Goal: Transaction & Acquisition: Purchase product/service

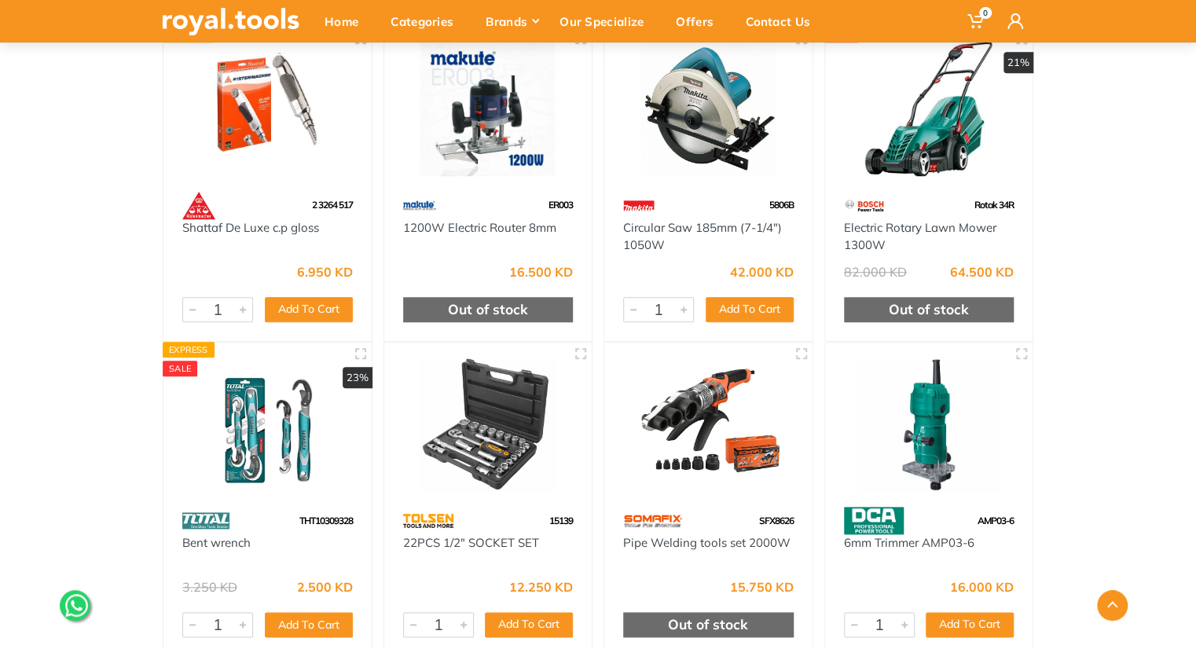
scroll to position [627, 0]
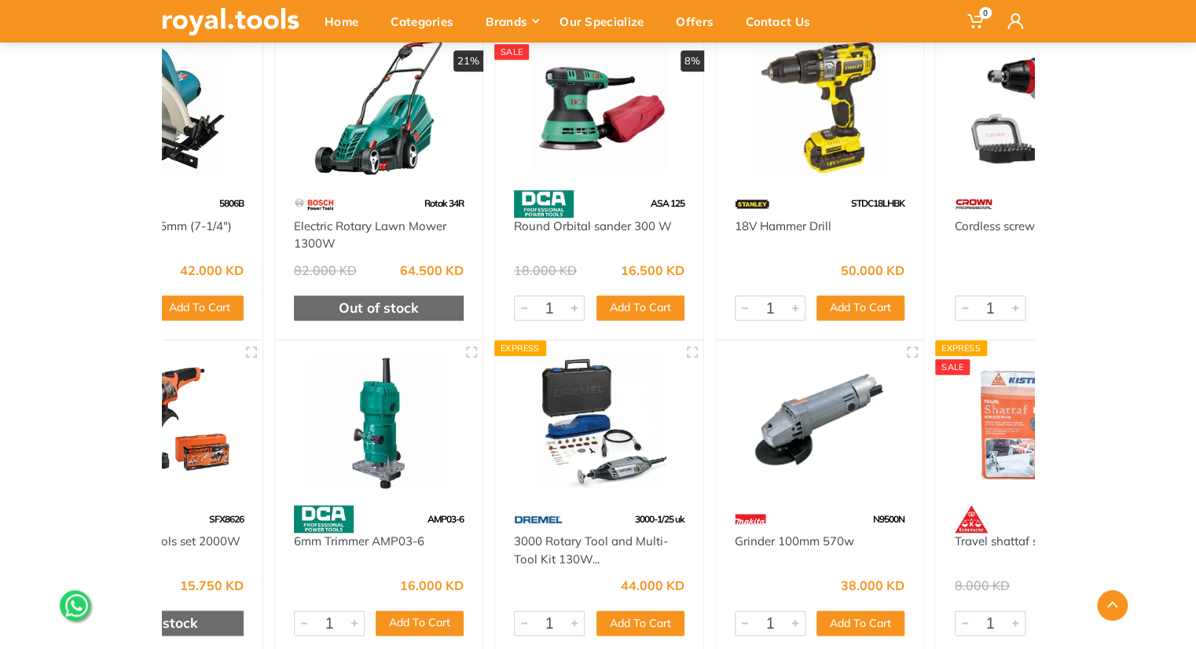
drag, startPoint x: 673, startPoint y: 379, endPoint x: 114, endPoint y: 324, distance: 561.4
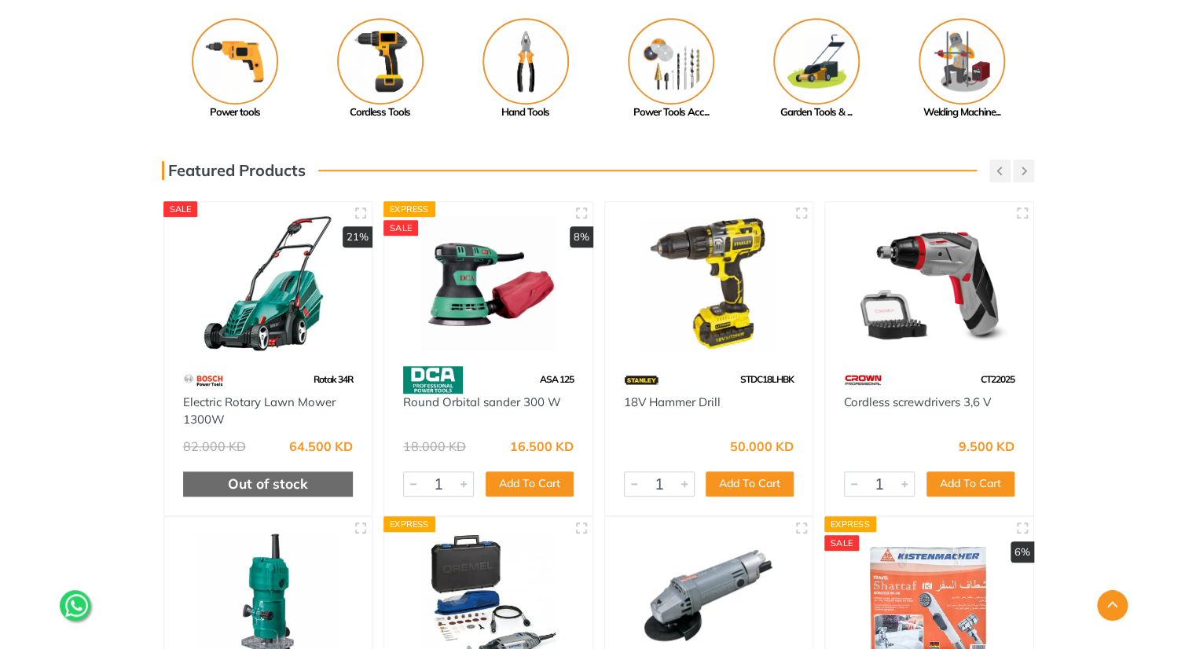
scroll to position [445, 0]
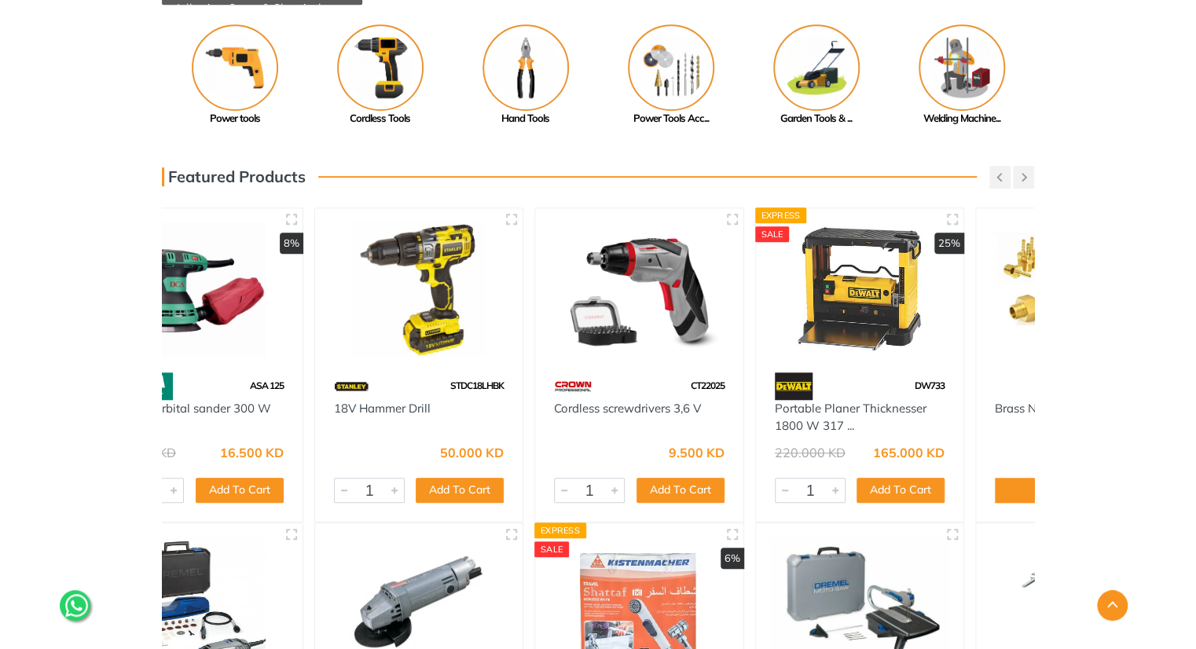
drag, startPoint x: 719, startPoint y: 362, endPoint x: 347, endPoint y: 311, distance: 375.1
click at [347, 311] on div at bounding box center [419, 290] width 208 height 164
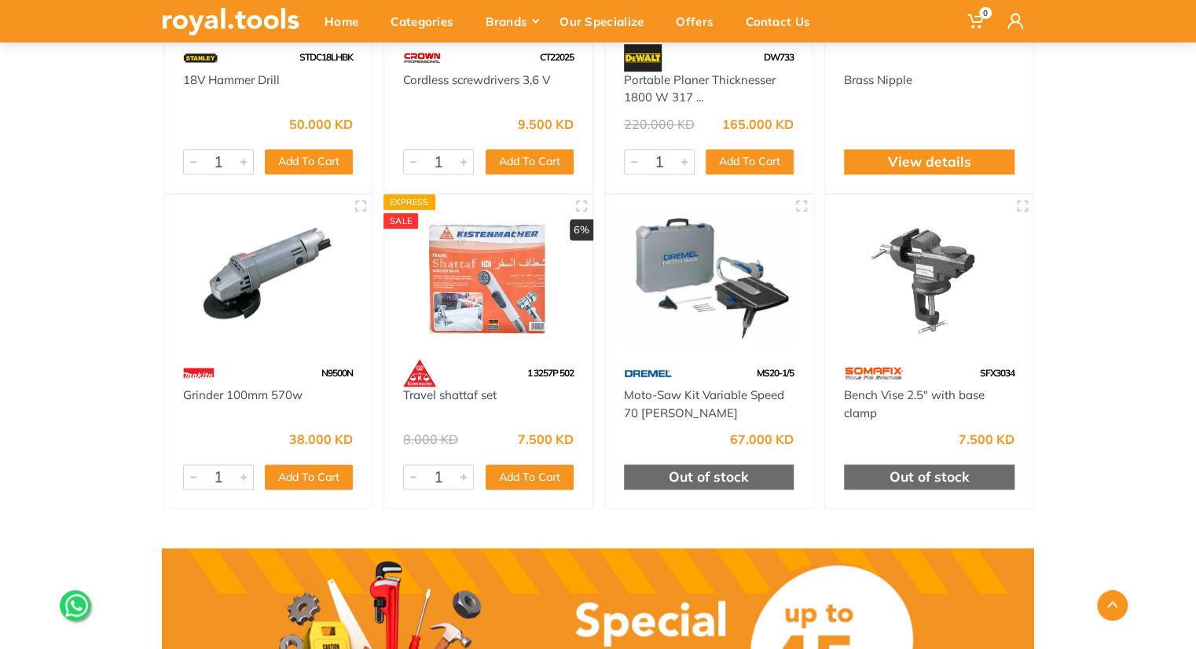
scroll to position [779, 0]
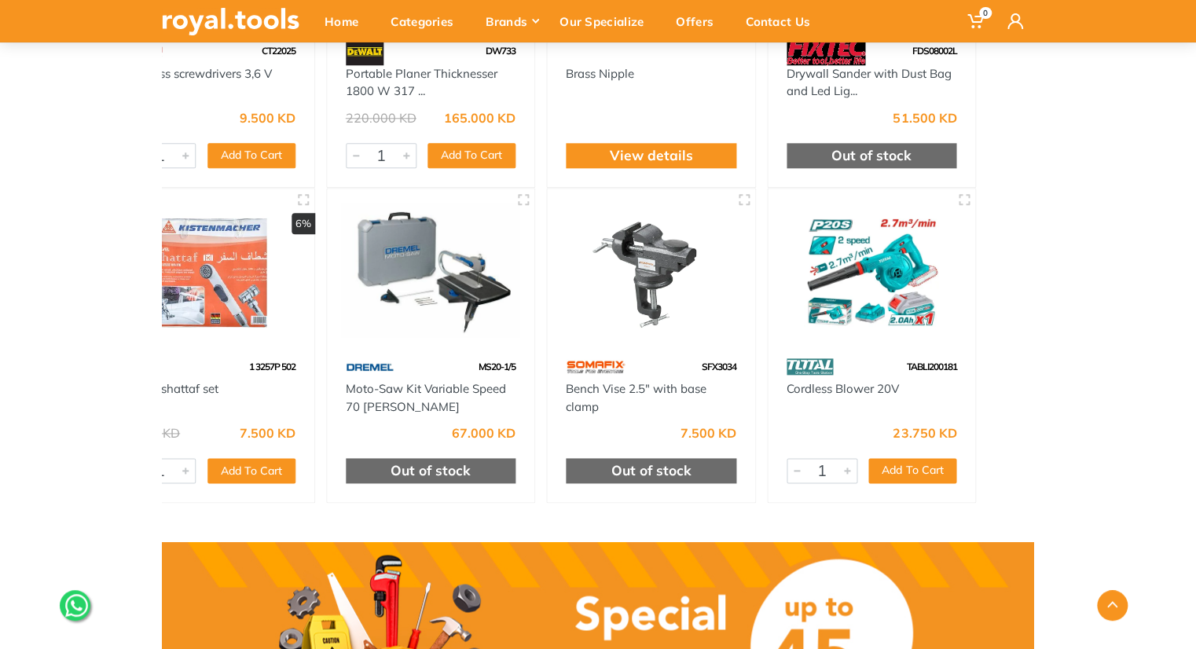
drag, startPoint x: 758, startPoint y: 295, endPoint x: 88, endPoint y: 240, distance: 672.5
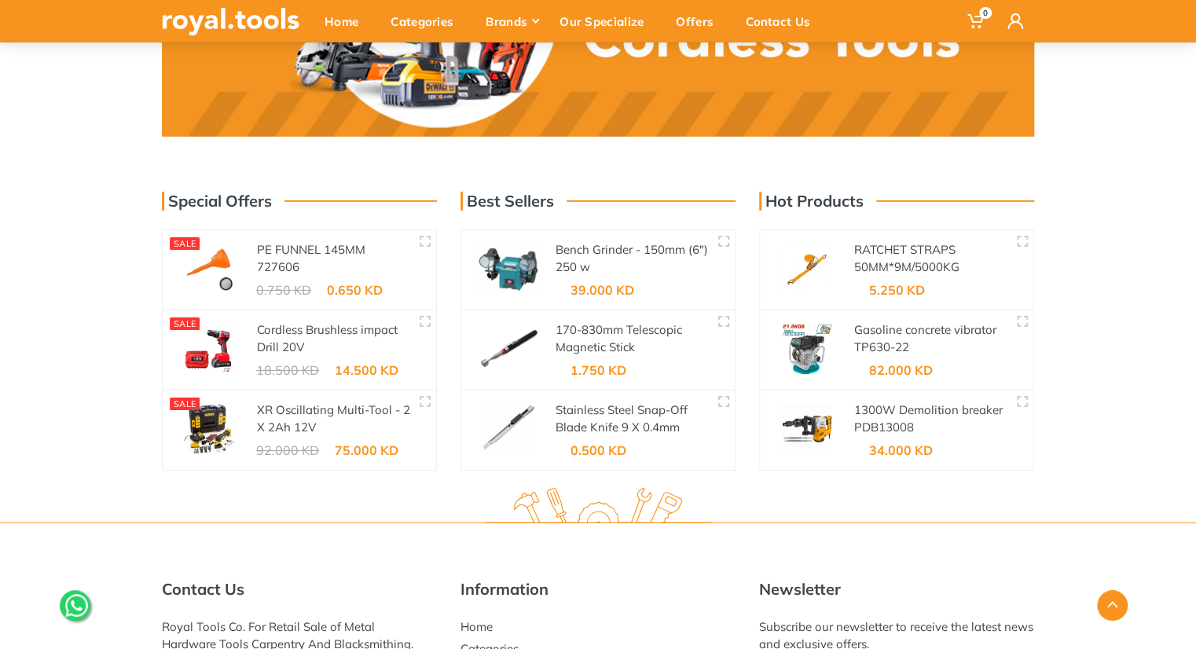
scroll to position [2500, 0]
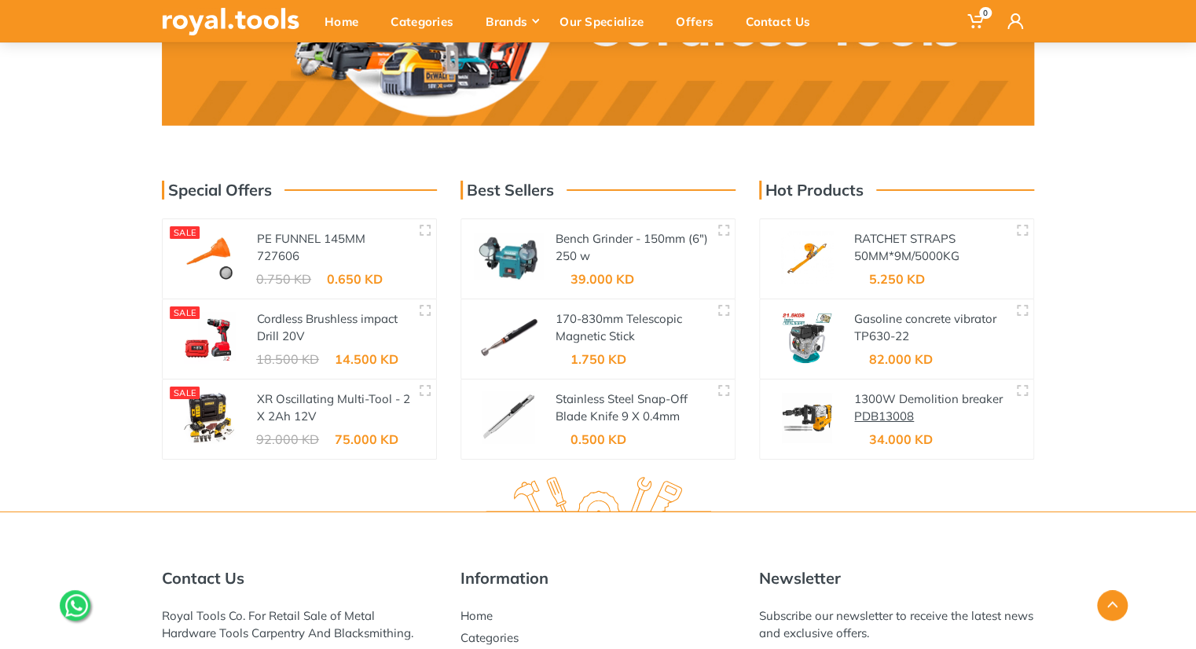
click at [870, 409] on link "PDB13008" at bounding box center [884, 416] width 60 height 15
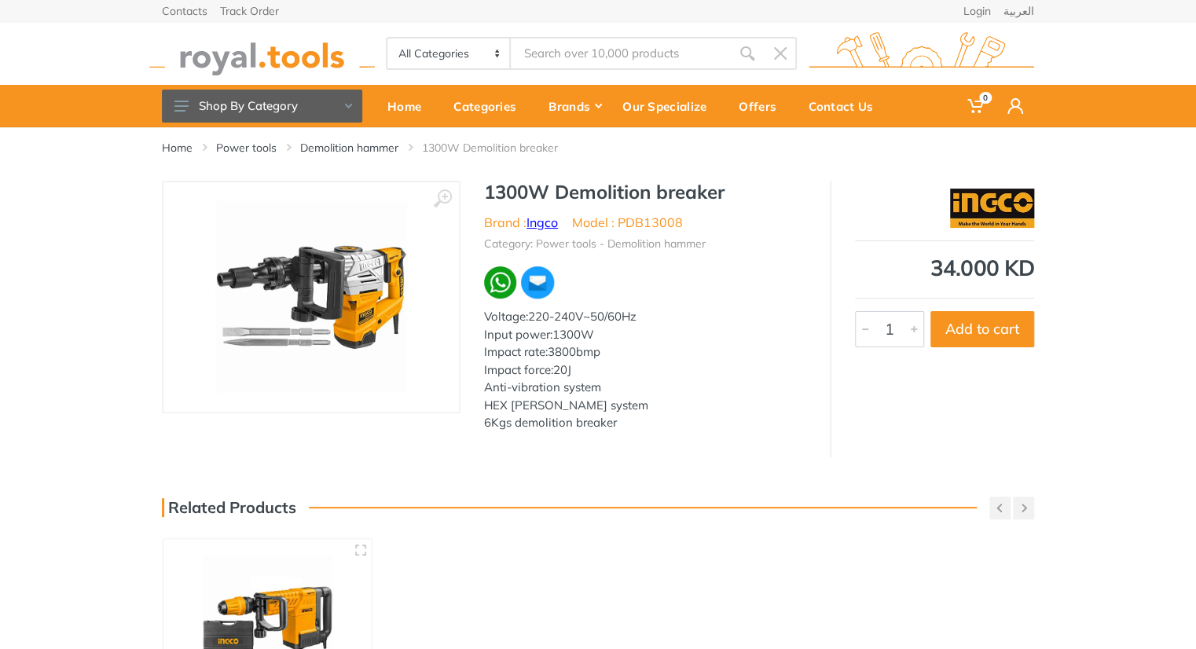
click at [550, 225] on link "Ingco" at bounding box center [541, 223] width 31 height 16
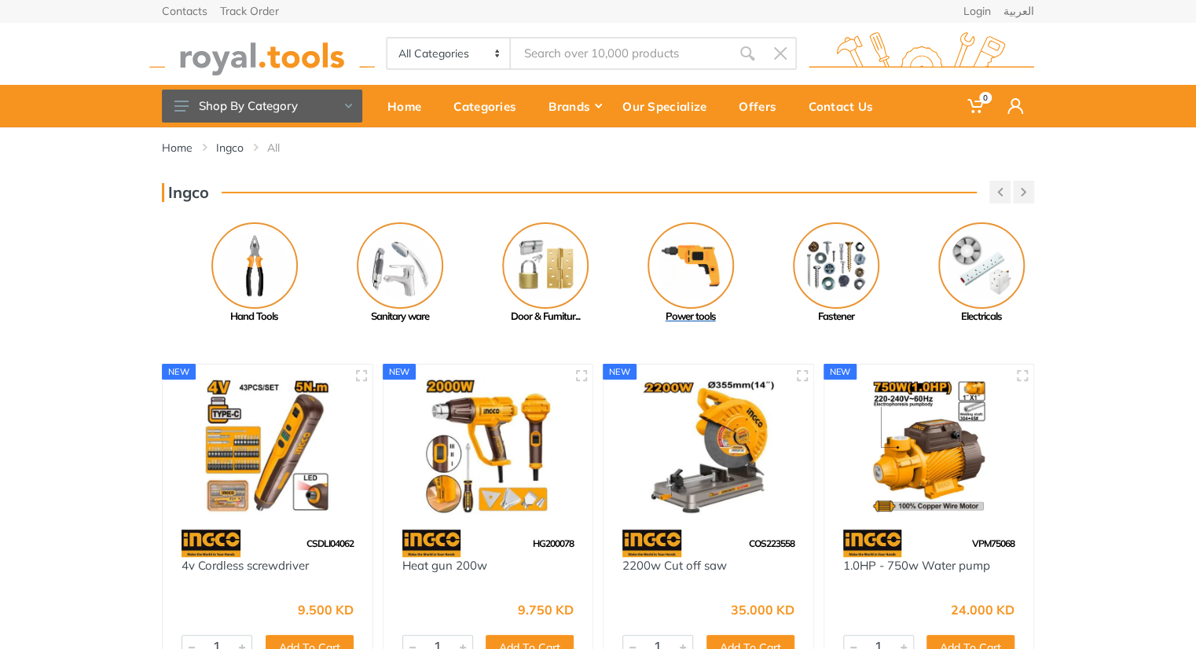
drag, startPoint x: 726, startPoint y: 252, endPoint x: 748, endPoint y: 262, distance: 23.9
click at [748, 262] on link "Power tools" at bounding box center [690, 273] width 145 height 102
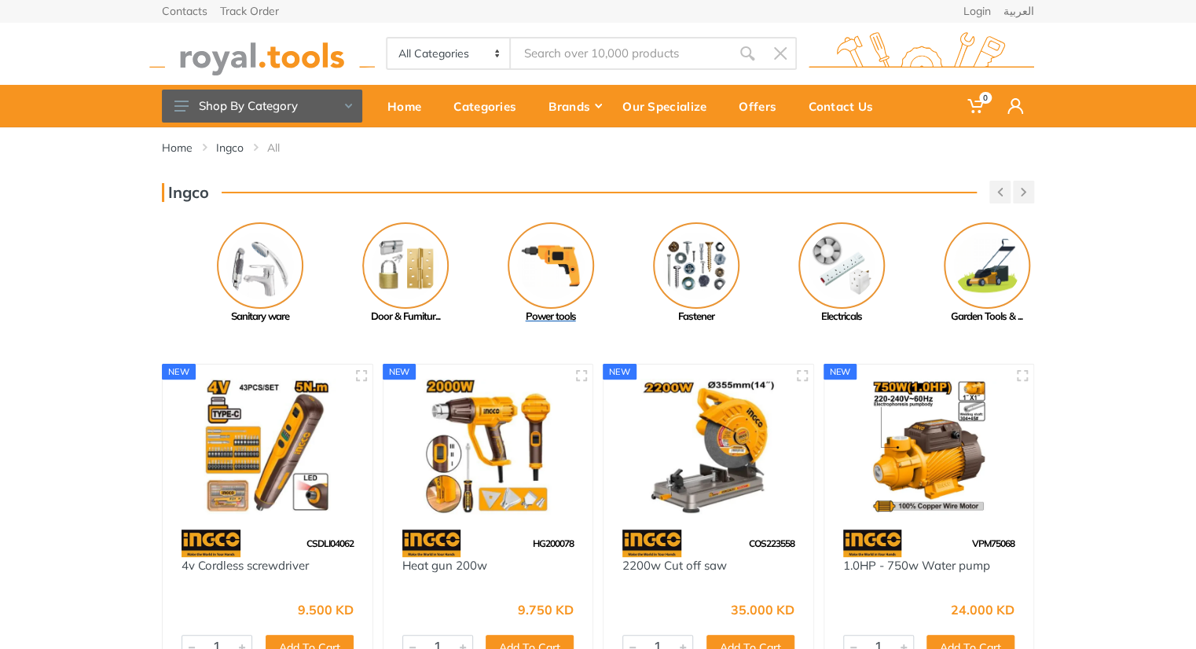
drag, startPoint x: 683, startPoint y: 264, endPoint x: 389, endPoint y: 252, distance: 294.1
click at [508, 252] on img at bounding box center [551, 265] width 86 height 86
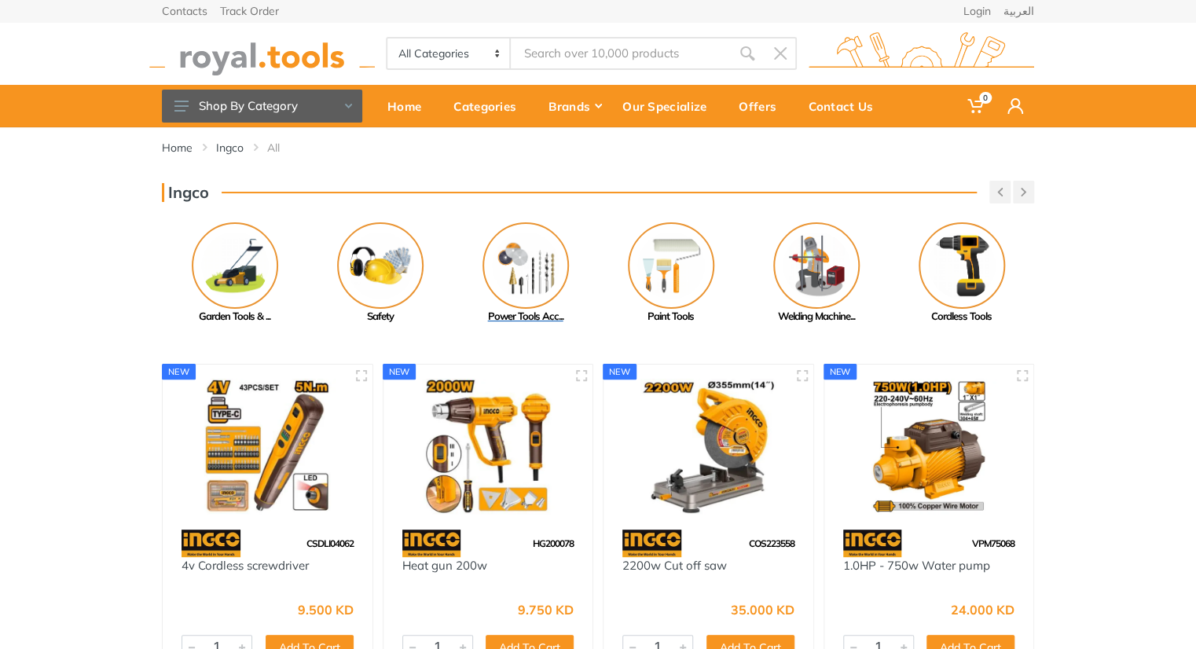
click at [519, 253] on img at bounding box center [525, 265] width 86 height 86
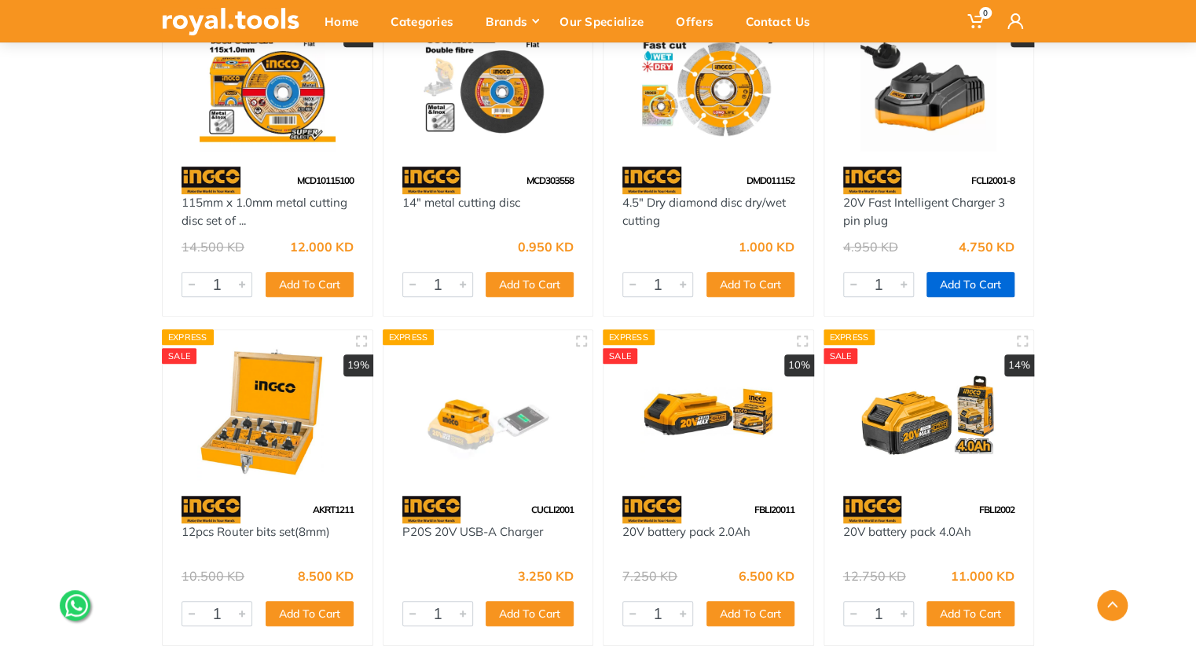
scroll to position [364, 0]
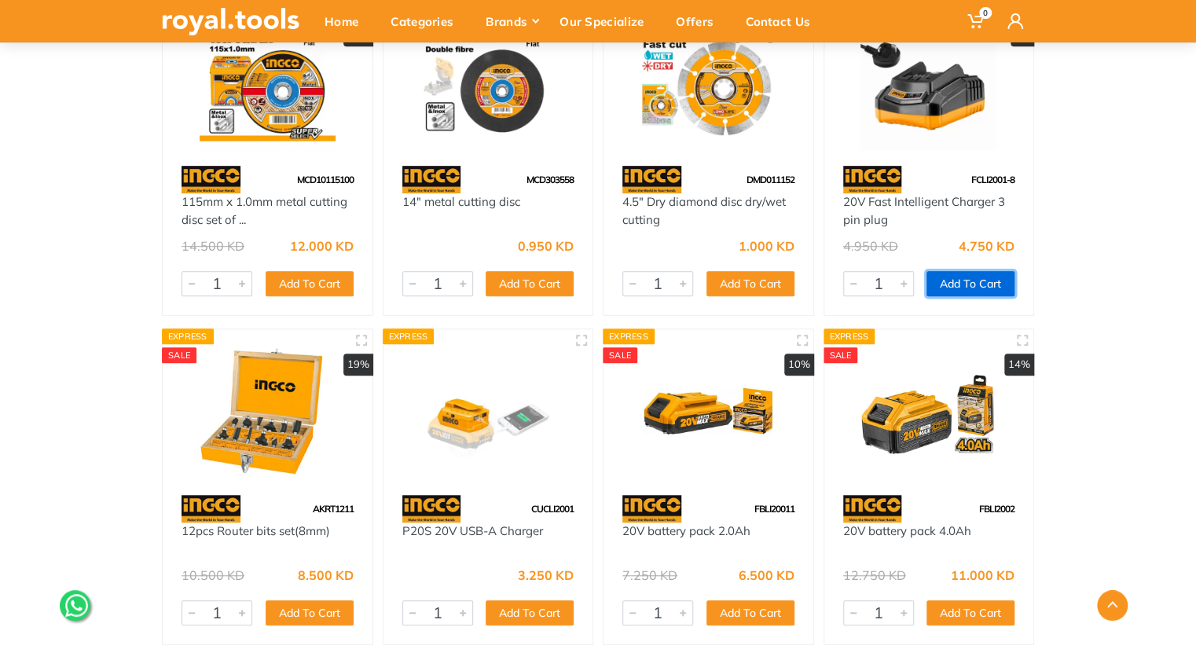
click at [981, 283] on button "Add To Cart" at bounding box center [970, 283] width 88 height 25
click at [966, 607] on div at bounding box center [598, 605] width 896 height 31
click at [964, 609] on div at bounding box center [598, 605] width 896 height 31
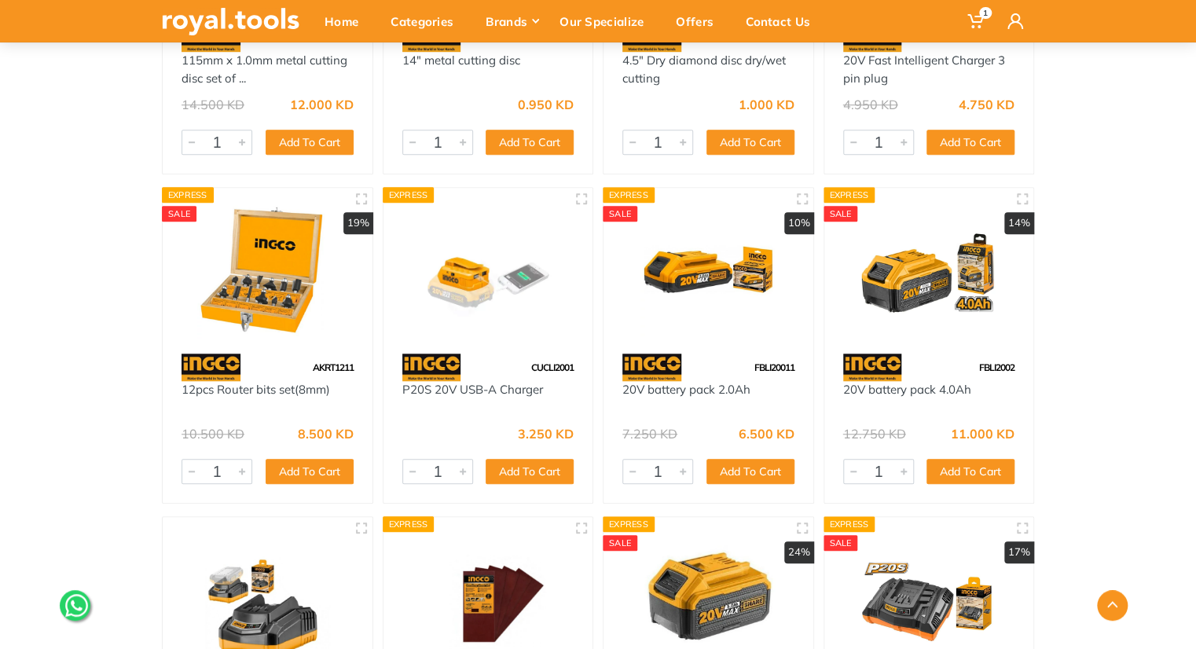
scroll to position [506, 0]
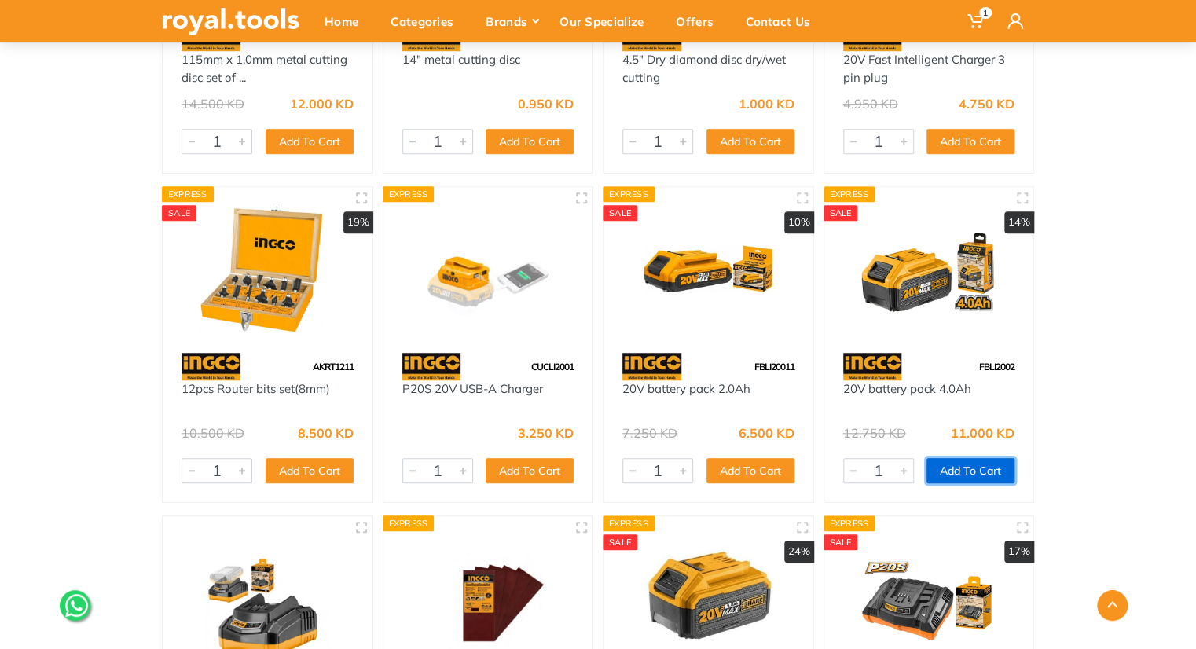
click at [959, 474] on button "Add To Cart" at bounding box center [970, 470] width 88 height 25
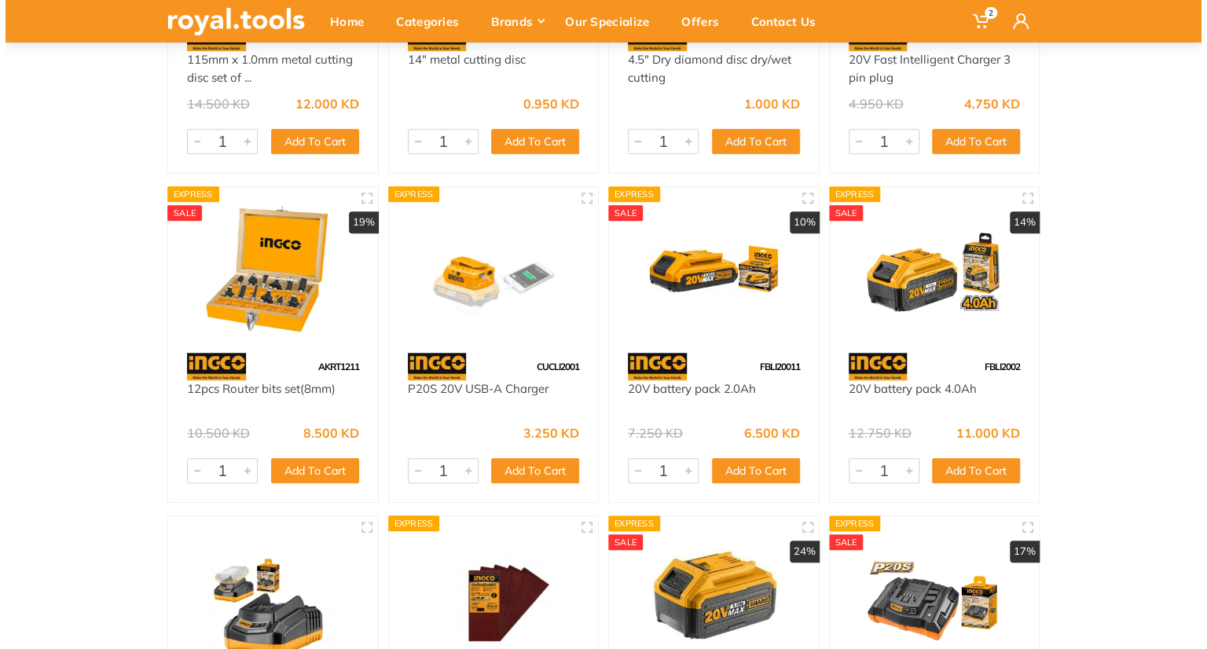
scroll to position [0, 0]
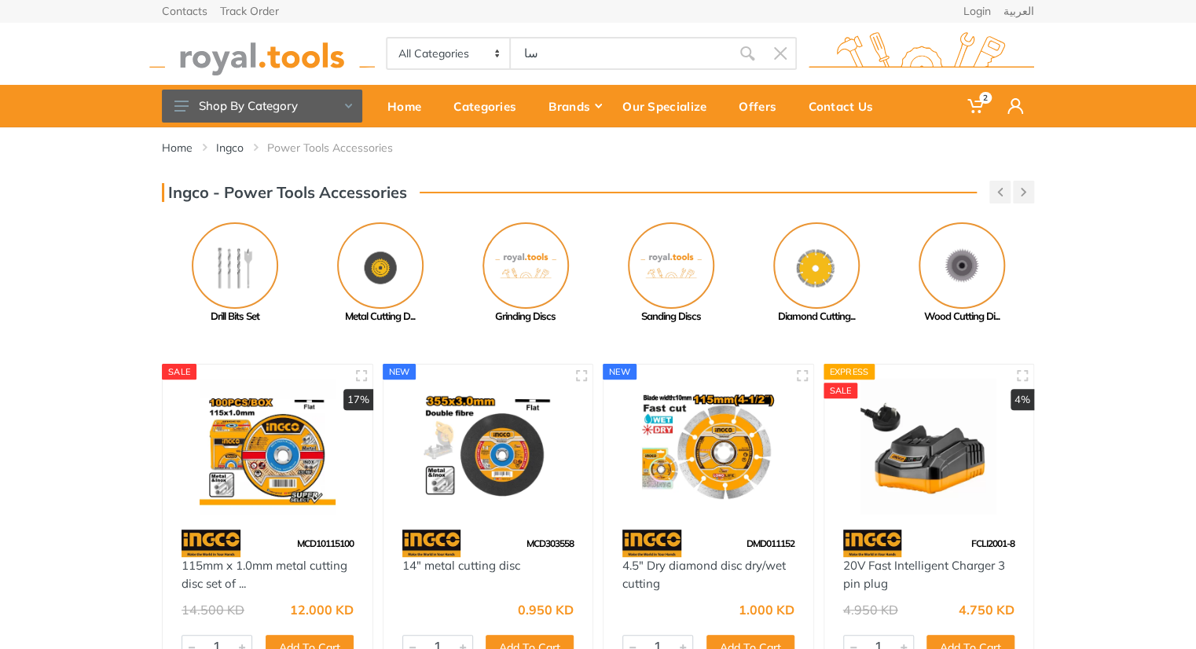
type input "ساث"
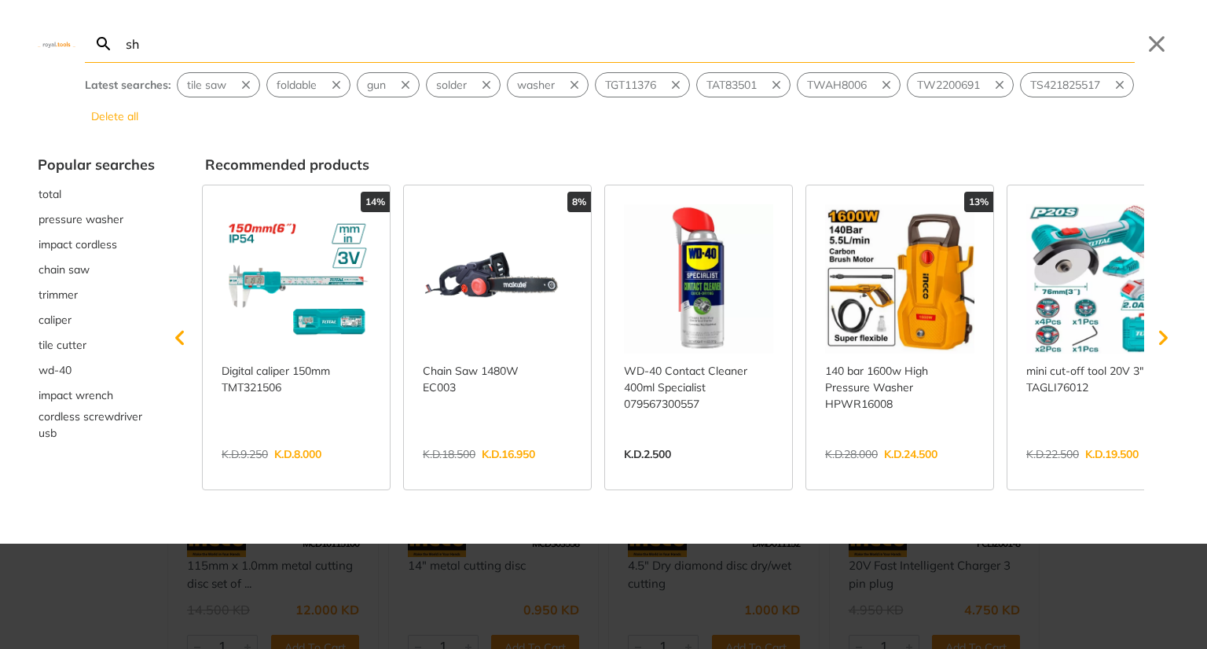
type input "she"
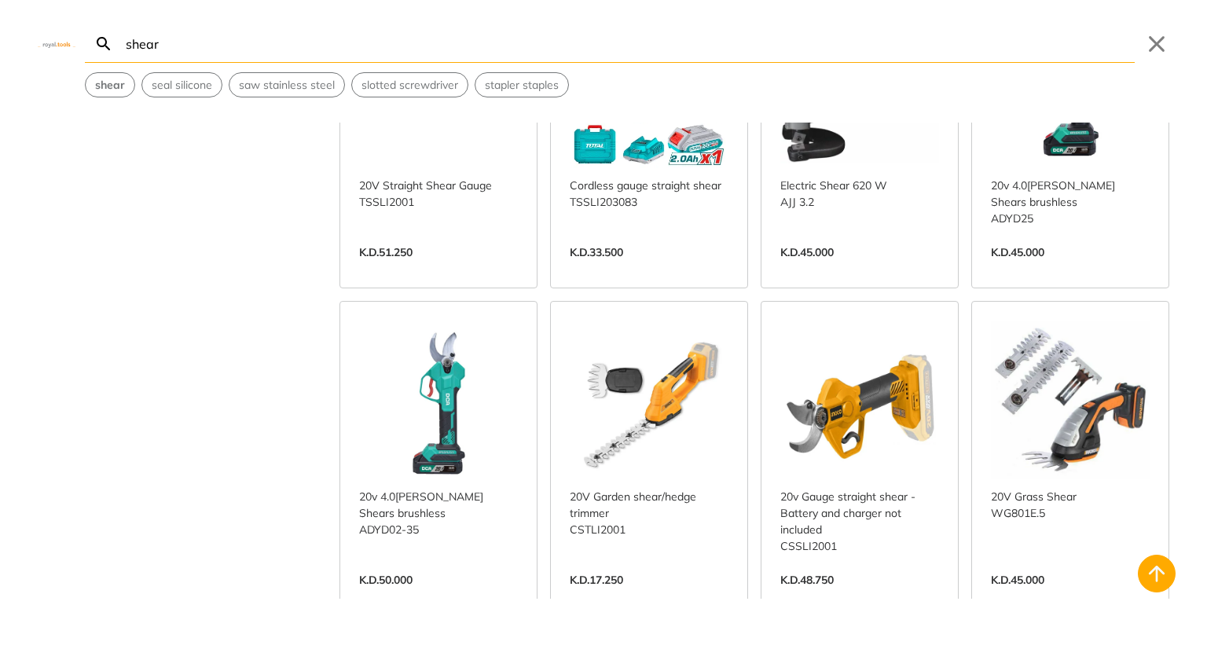
scroll to position [471, 0]
type input "shear"
click at [643, 596] on link "View more →" at bounding box center [649, 596] width 159 height 0
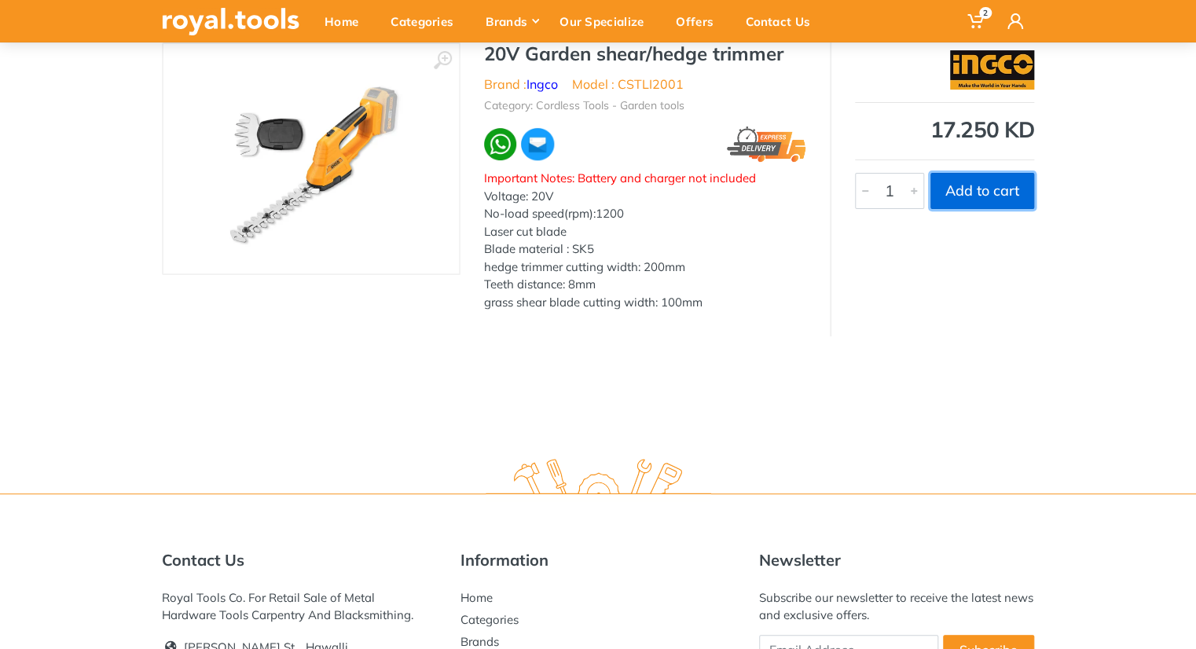
drag, startPoint x: 1002, startPoint y: 177, endPoint x: 1002, endPoint y: 185, distance: 8.6
click at [1002, 185] on button "Add to cart" at bounding box center [982, 191] width 104 height 36
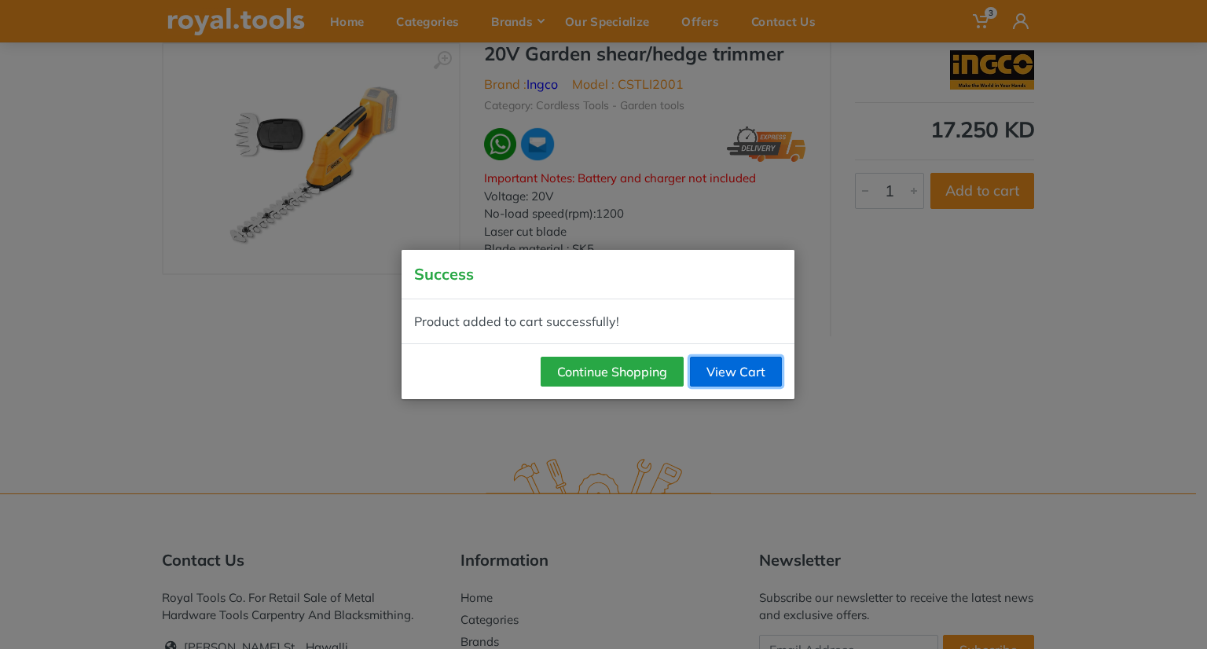
click at [735, 371] on link "View Cart" at bounding box center [736, 372] width 92 height 30
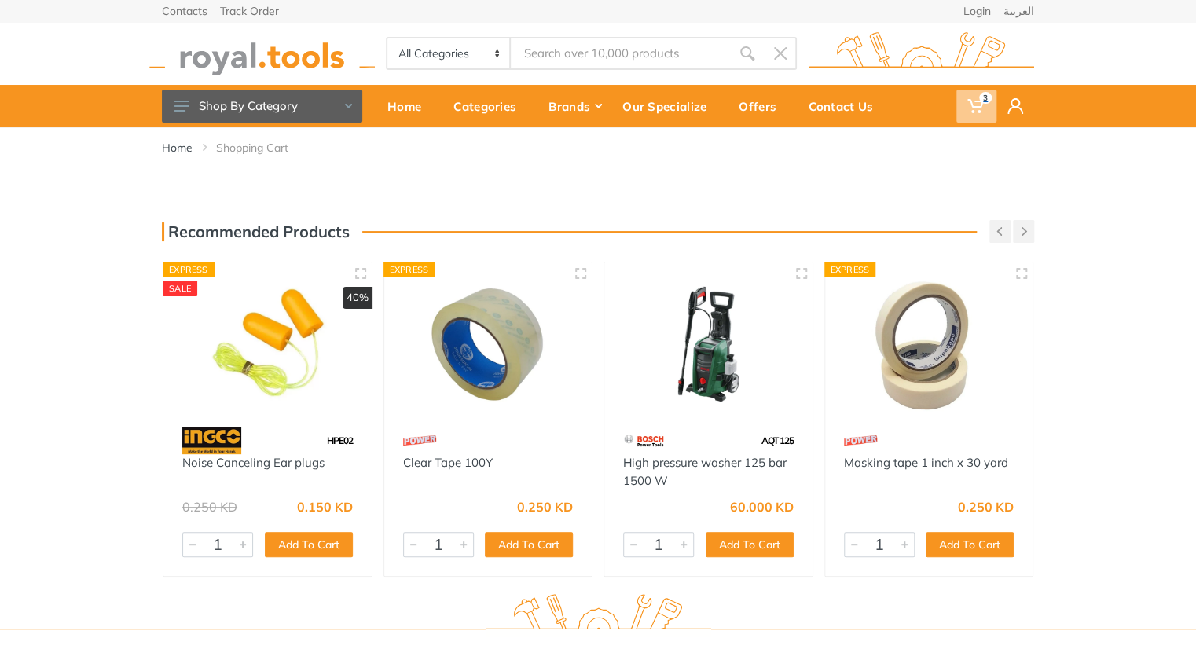
click at [980, 97] on span "3" at bounding box center [985, 98] width 13 height 12
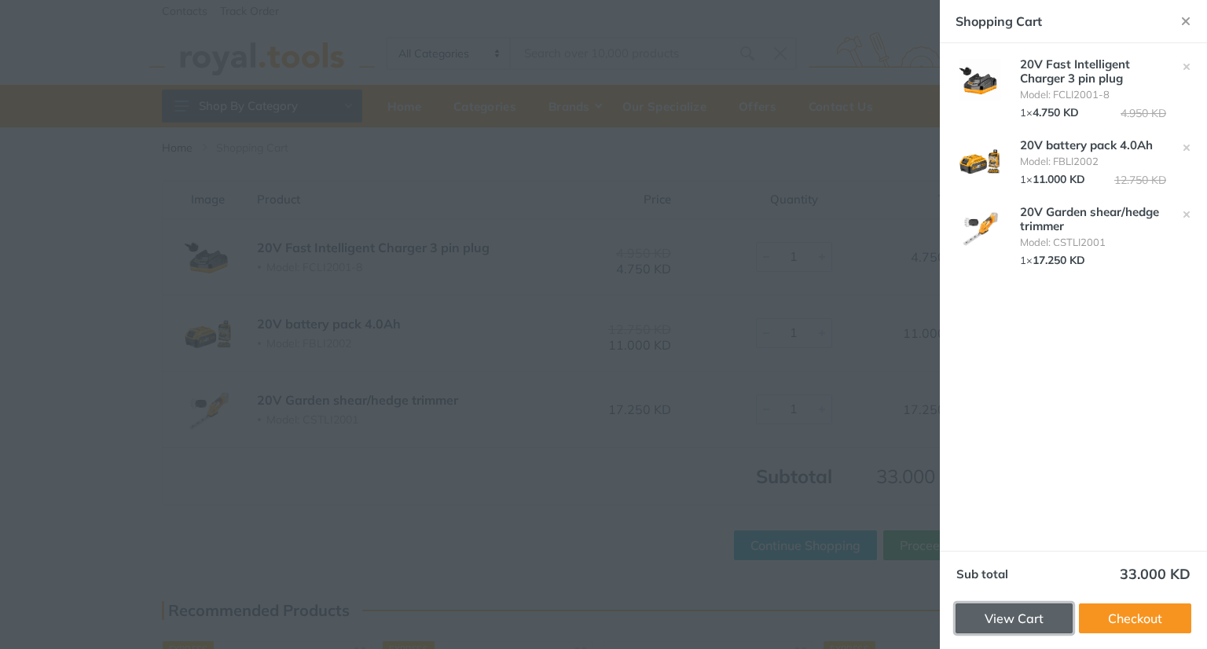
click at [1015, 624] on link "View Cart" at bounding box center [1013, 618] width 117 height 30
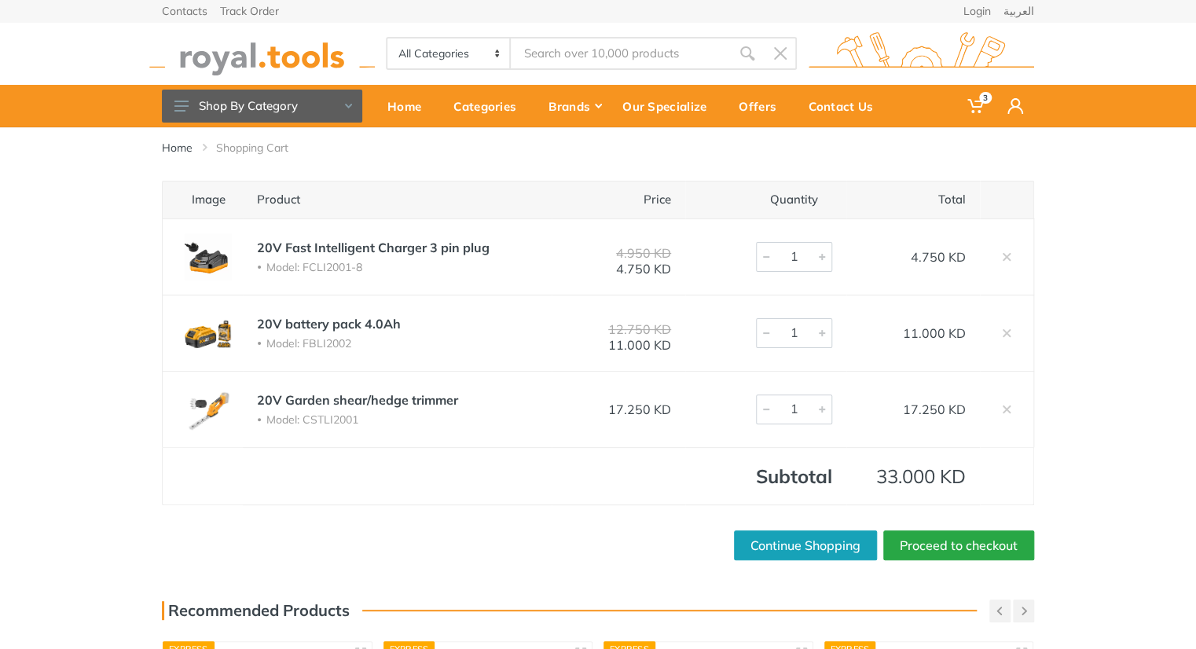
click at [600, 474] on td at bounding box center [619, 476] width 134 height 58
click at [353, 420] on li "Model: CSTLI2001" at bounding box center [397, 420] width 281 height 15
copy li "CSTLI2001"
click at [1151, 369] on div "Image Product Price Quantity Total 20V Fast Intelligent Charger 3 pin plug Mode…" at bounding box center [598, 371] width 1196 height 380
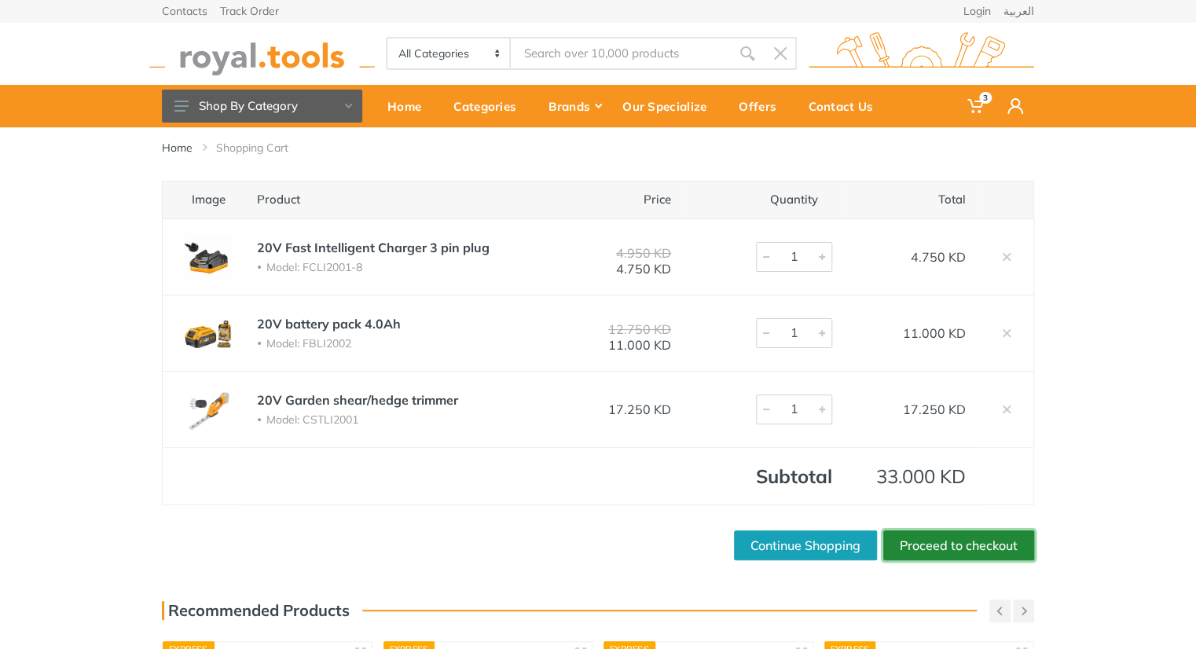
click at [926, 534] on link "Proceed to checkout" at bounding box center [958, 545] width 151 height 30
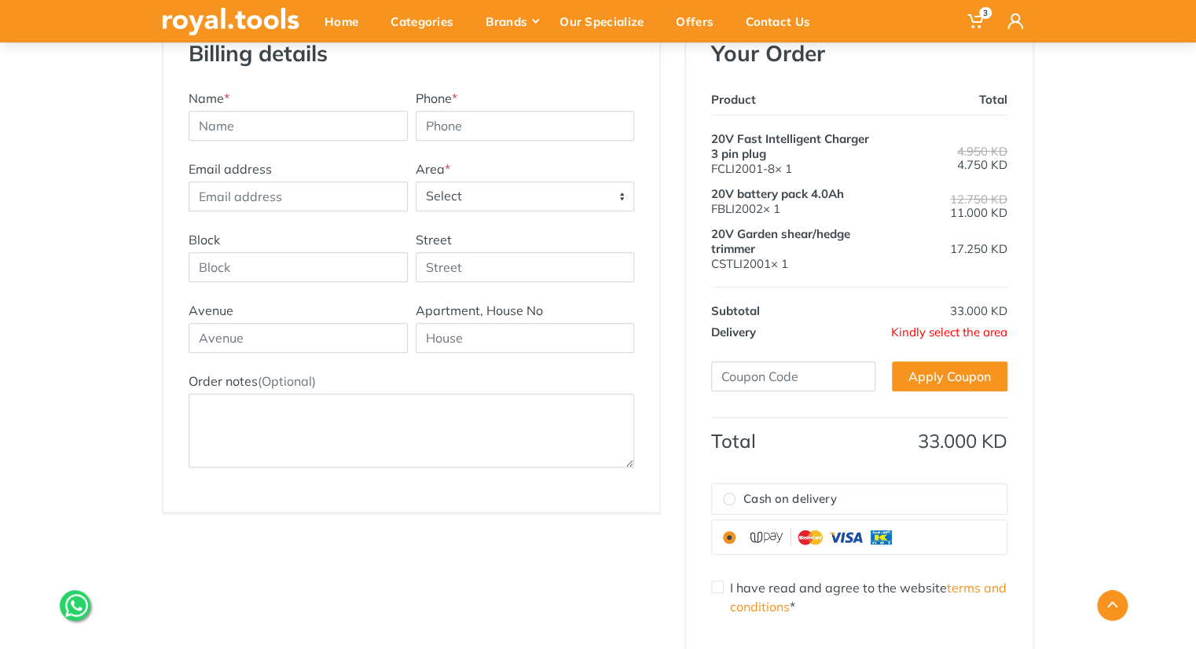
scroll to position [277, 0]
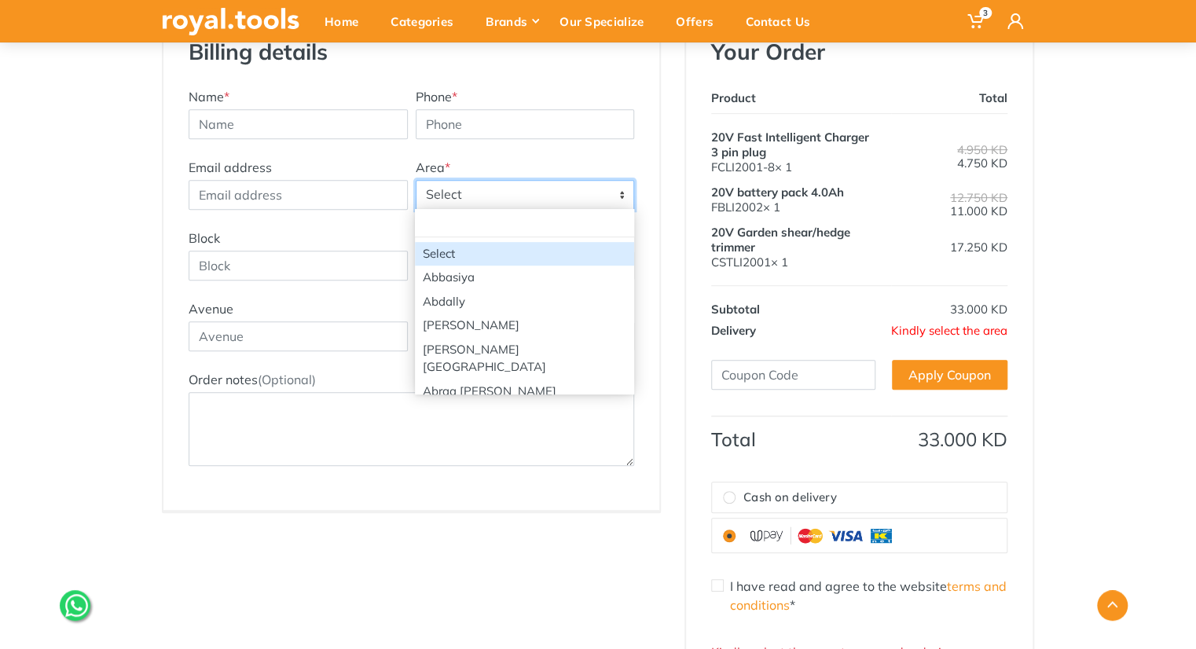
click at [449, 189] on span "Select" at bounding box center [525, 195] width 218 height 28
type input "a"
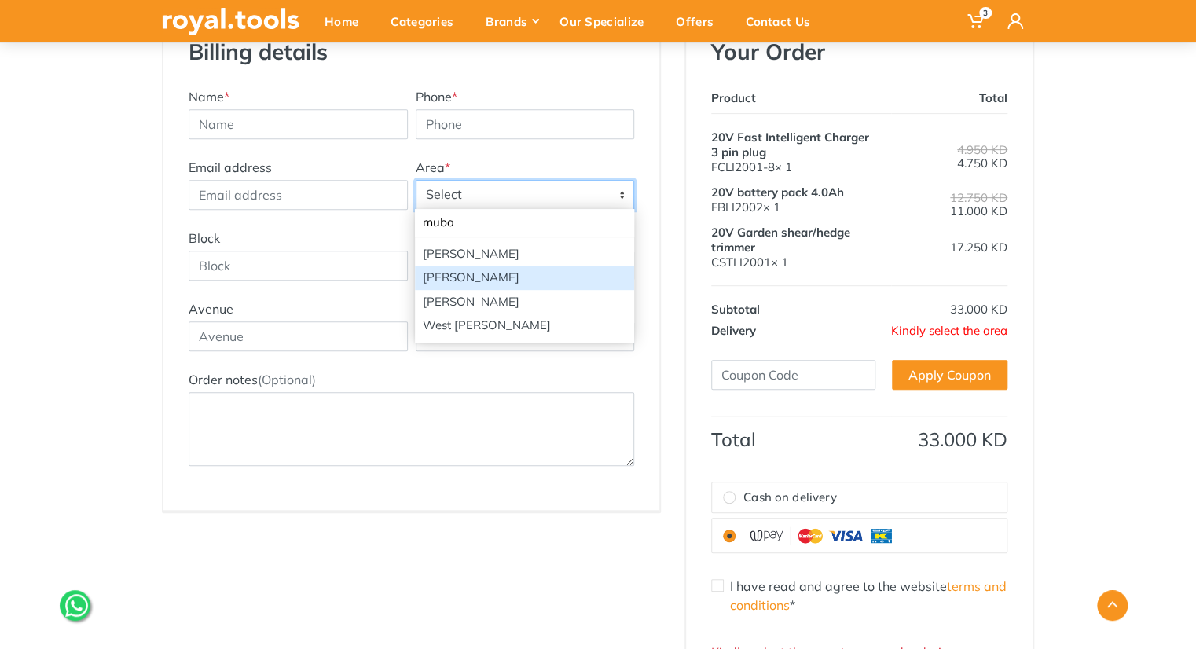
type input "muba"
select select "16"
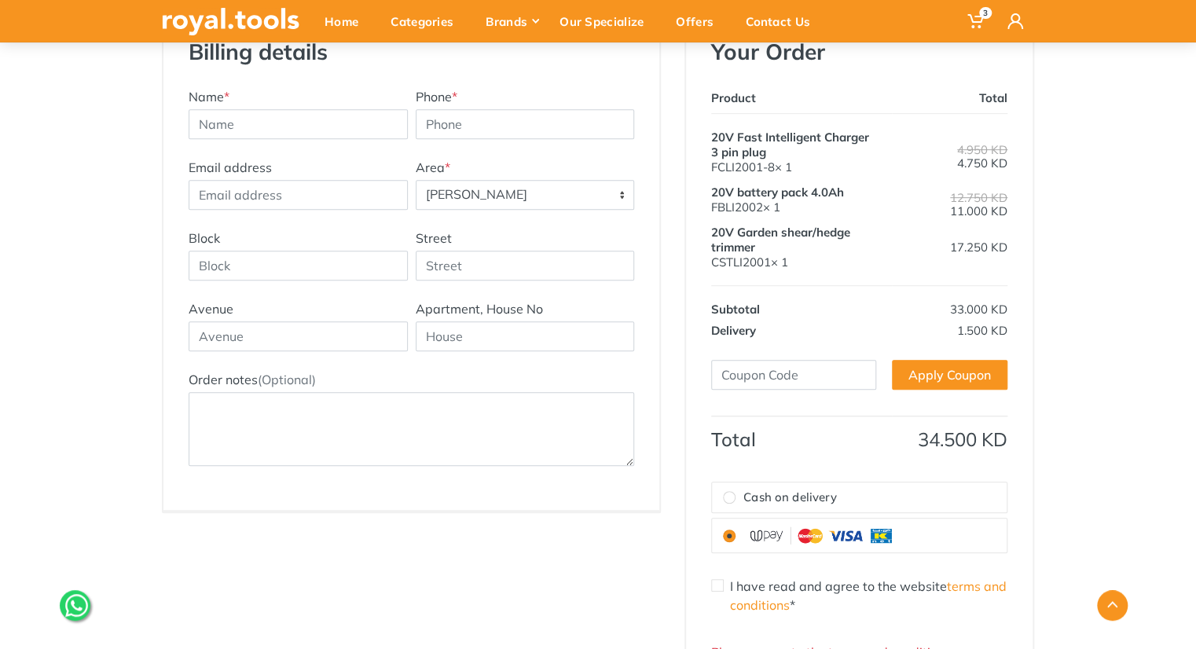
scroll to position [198, 0]
